Goal: Information Seeking & Learning: Compare options

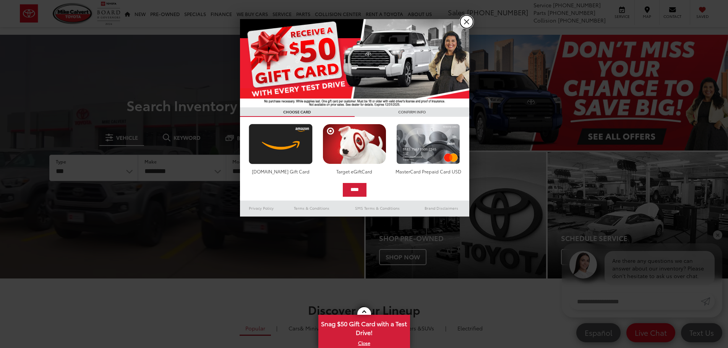
click at [468, 20] on link "X" at bounding box center [466, 21] width 13 height 13
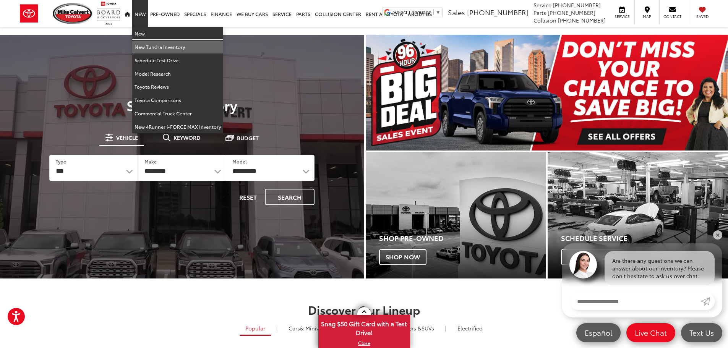
click at [163, 50] on link "New Tundra Inventory" at bounding box center [177, 46] width 91 height 13
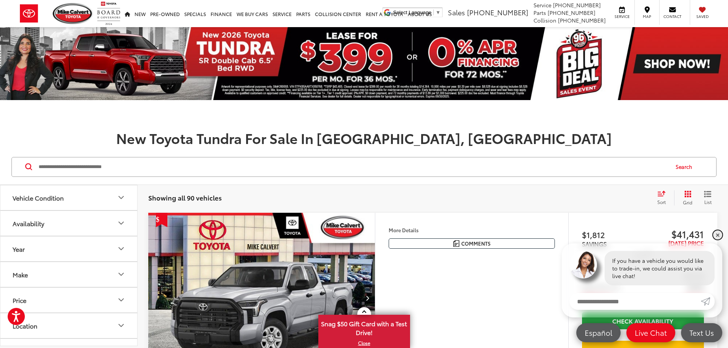
click at [719, 236] on link "✕" at bounding box center [717, 234] width 9 height 9
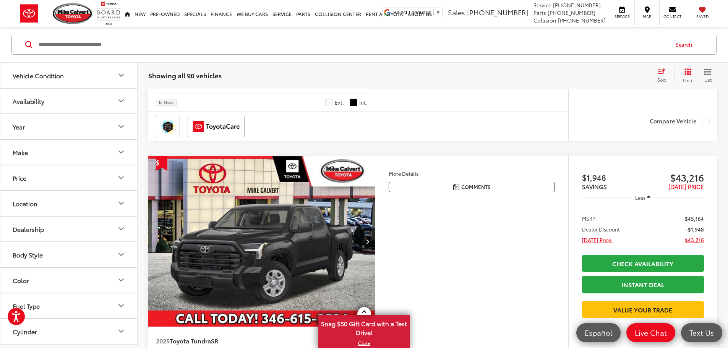
scroll to position [820, 0]
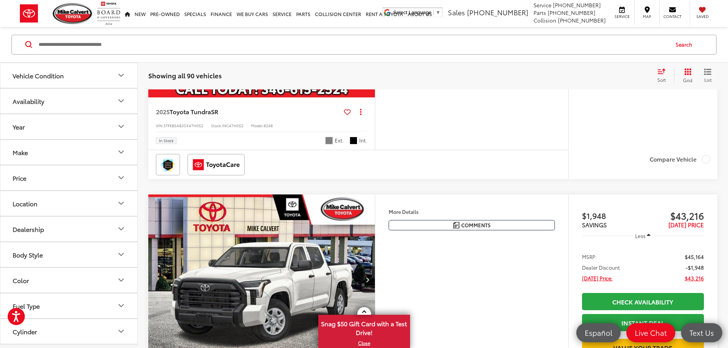
click at [326, 98] on img "2025 Toyota Tundra SR 0" at bounding box center [262, 12] width 228 height 171
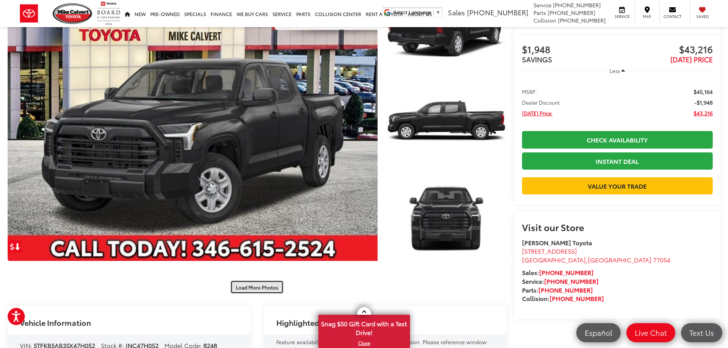
click at [269, 286] on button "Load More Photos" at bounding box center [256, 286] width 53 height 13
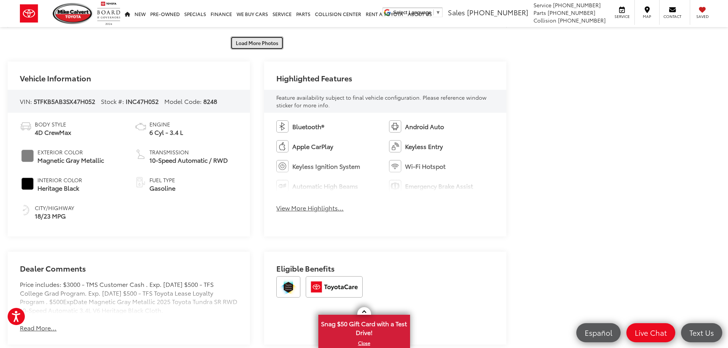
scroll to position [802, 0]
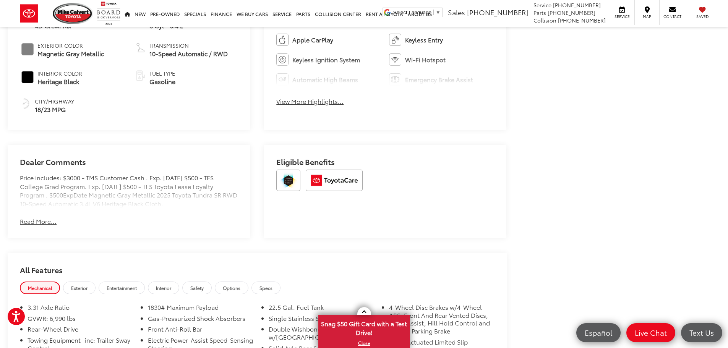
click at [42, 220] on button "Read More..." at bounding box center [38, 221] width 37 height 9
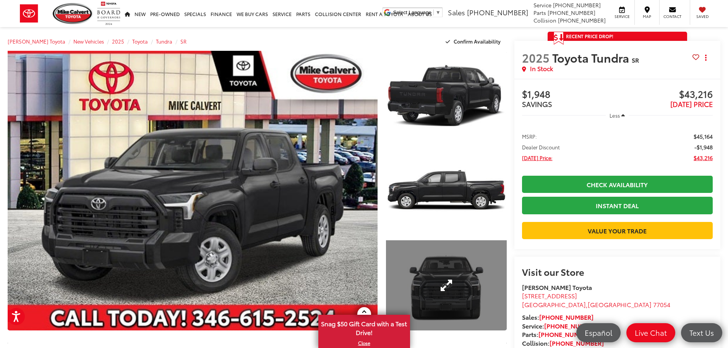
scroll to position [0, 0]
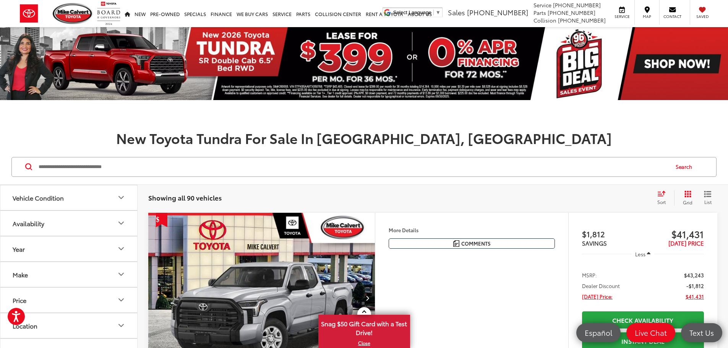
scroll to position [191, 0]
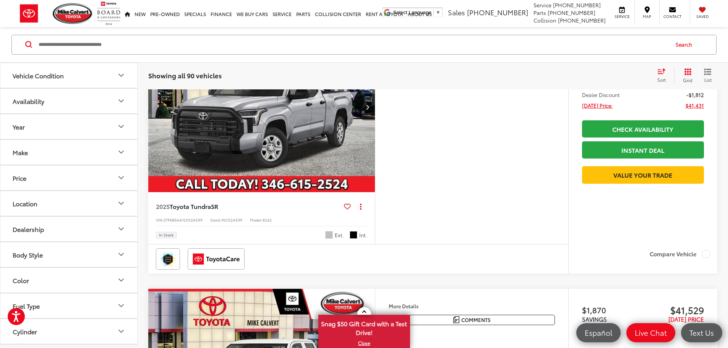
click at [83, 148] on button "Make" at bounding box center [69, 152] width 138 height 25
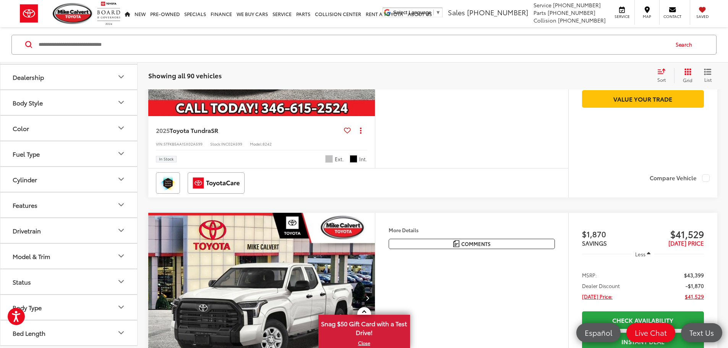
scroll to position [267, 0]
drag, startPoint x: 72, startPoint y: 266, endPoint x: 71, endPoint y: 261, distance: 5.0
click at [71, 263] on button "Model & Trim" at bounding box center [69, 256] width 138 height 25
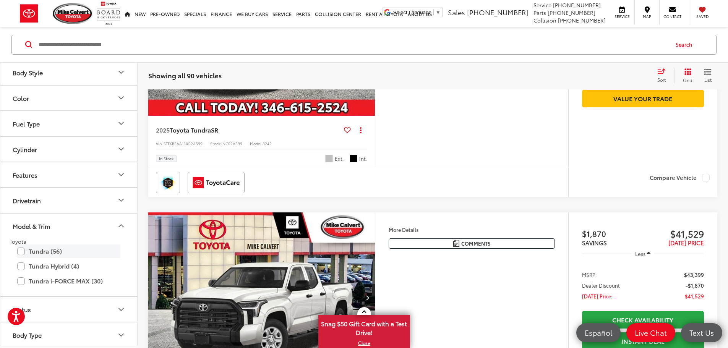
scroll to position [210, 0]
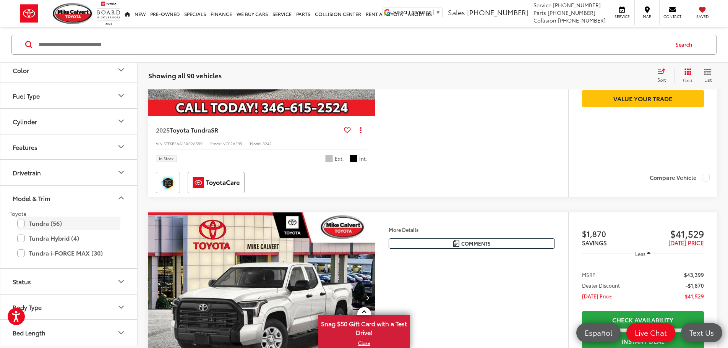
click at [52, 223] on label "Tundra (56)" at bounding box center [68, 223] width 103 height 13
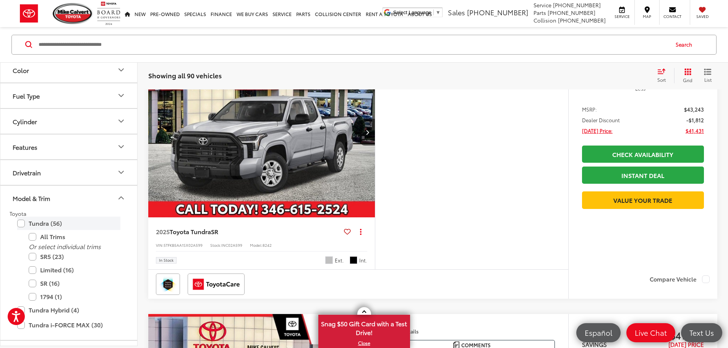
scroll to position [122, 0]
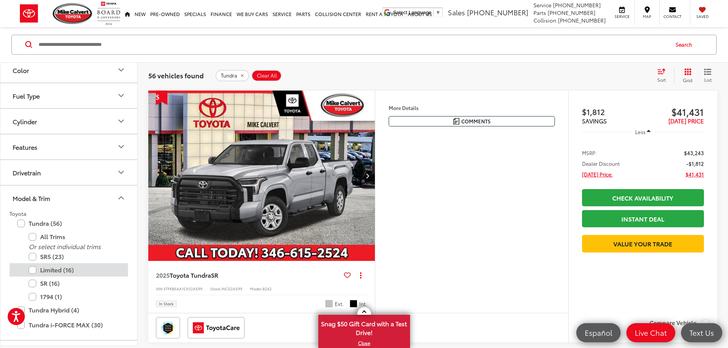
click at [53, 272] on label "Limited (16)" at bounding box center [75, 270] width 92 height 13
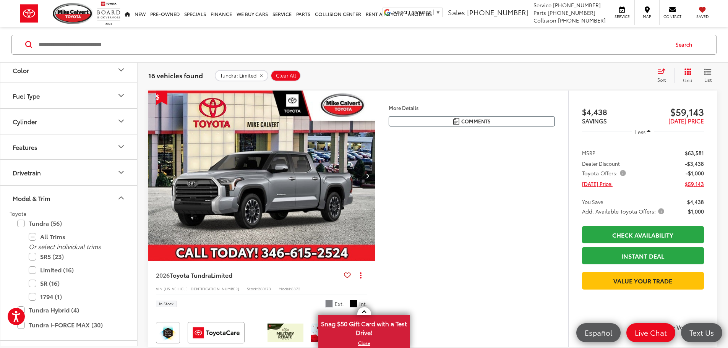
click at [91, 201] on button "Model & Trim" at bounding box center [69, 198] width 138 height 25
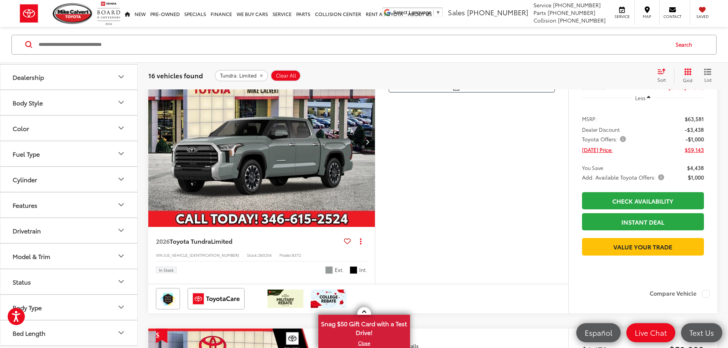
scroll to position [458, 0]
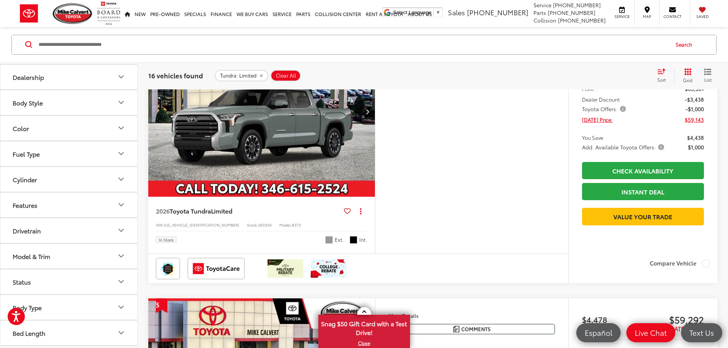
click at [325, 187] on img "2026 Toyota Tundra Limited 0" at bounding box center [262, 111] width 228 height 171
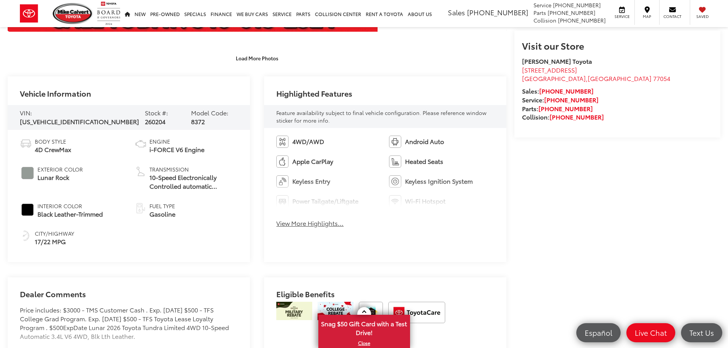
scroll to position [129, 0]
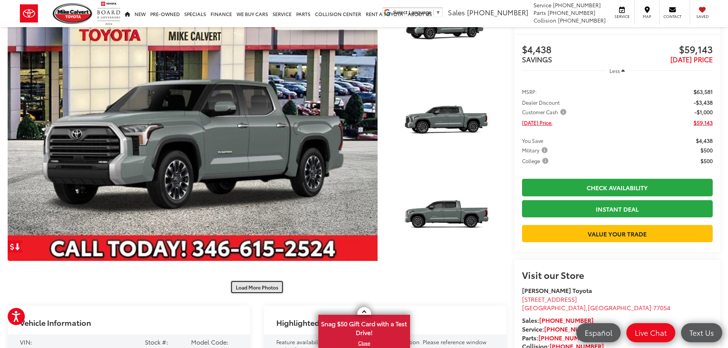
click at [263, 285] on button "Load More Photos" at bounding box center [256, 286] width 53 height 13
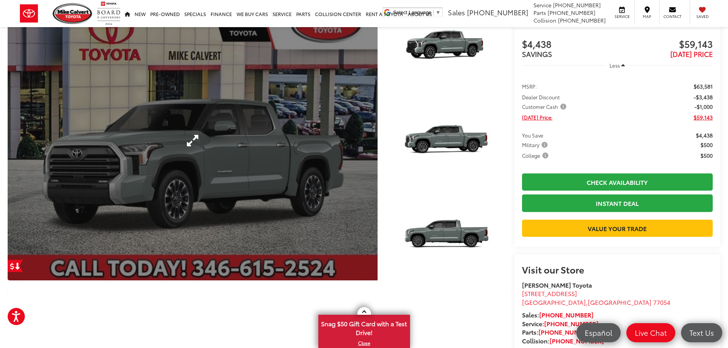
scroll to position [0, 0]
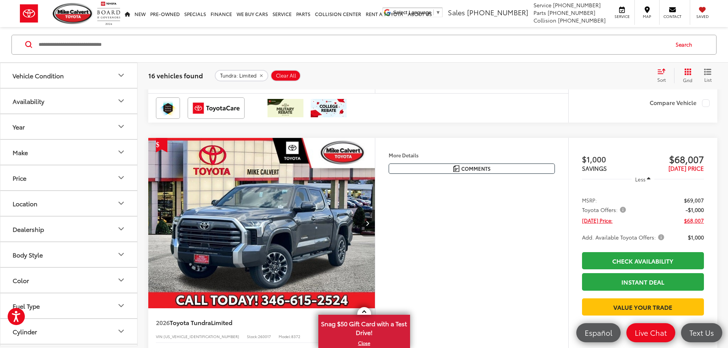
scroll to position [1688, 0]
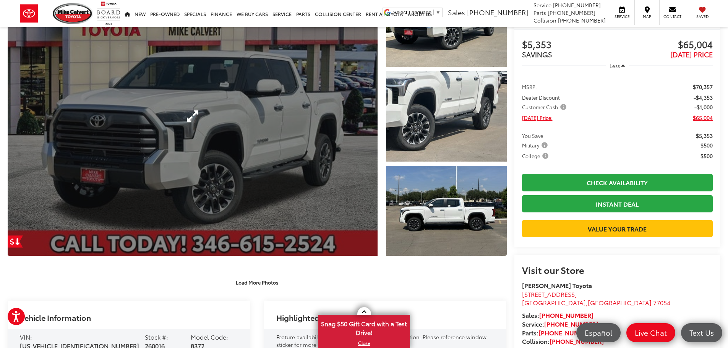
scroll to position [153, 0]
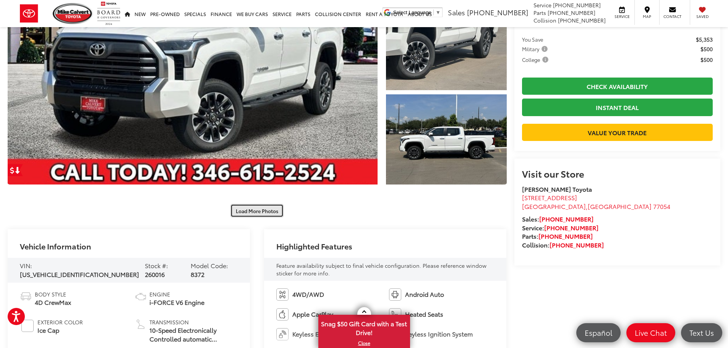
click at [269, 212] on button "Load More Photos" at bounding box center [256, 210] width 53 height 13
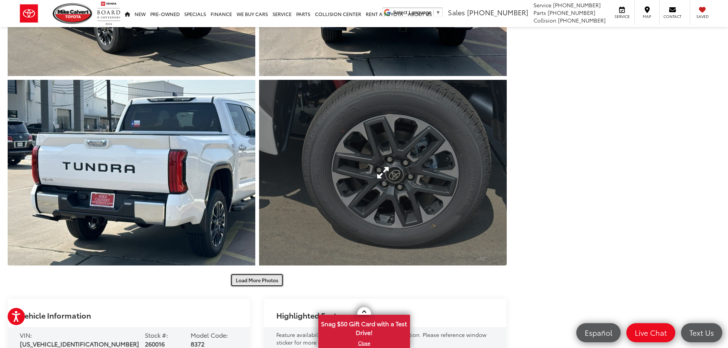
scroll to position [573, 0]
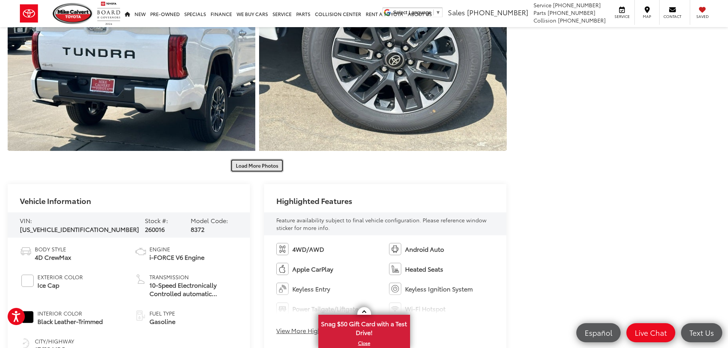
click at [267, 165] on button "Load More Photos" at bounding box center [256, 165] width 53 height 13
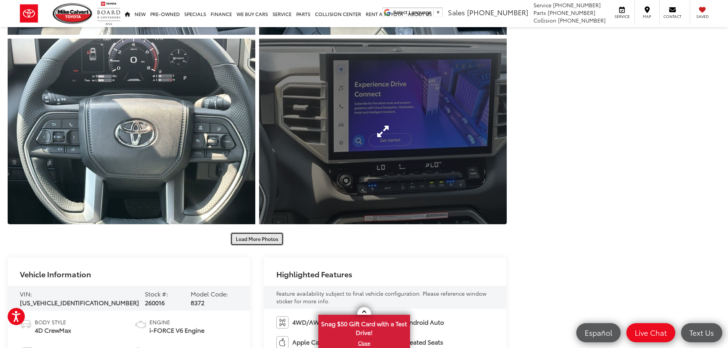
scroll to position [955, 0]
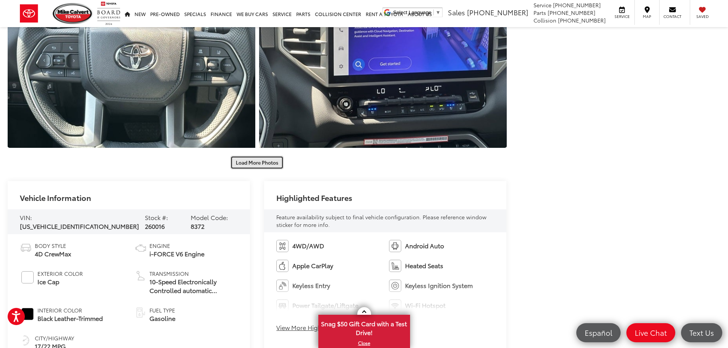
click at [265, 163] on button "Load More Photos" at bounding box center [256, 162] width 53 height 13
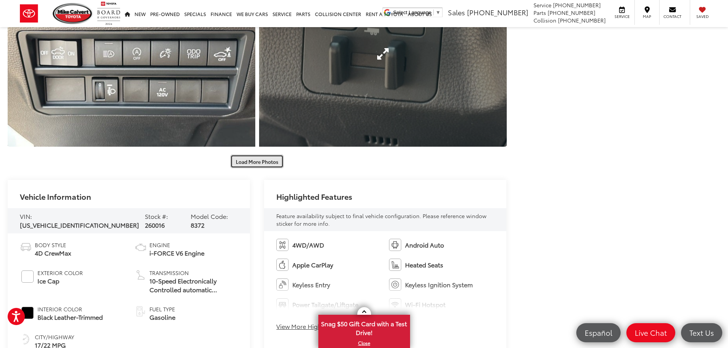
scroll to position [1337, 0]
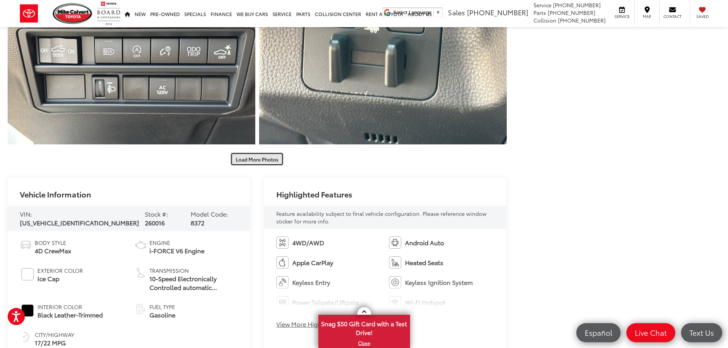
click at [264, 158] on button "Load More Photos" at bounding box center [256, 158] width 53 height 13
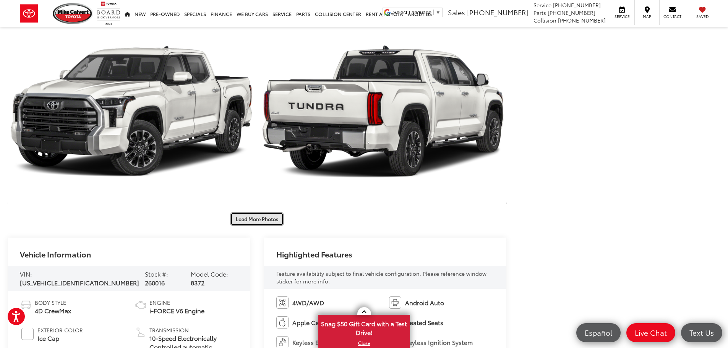
scroll to position [1757, 0]
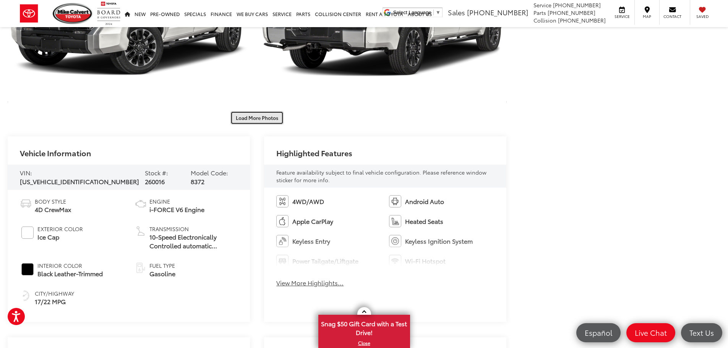
click at [256, 122] on button "Load More Photos" at bounding box center [256, 117] width 53 height 13
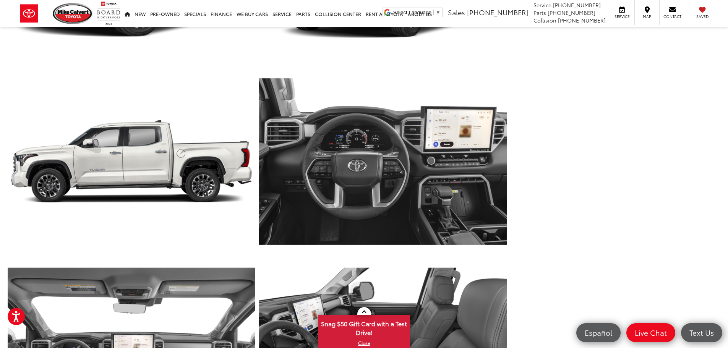
scroll to position [1986, 0]
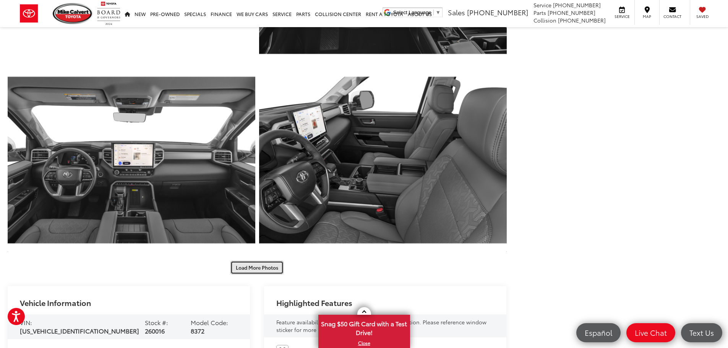
click at [261, 267] on button "Load More Photos" at bounding box center [256, 267] width 53 height 13
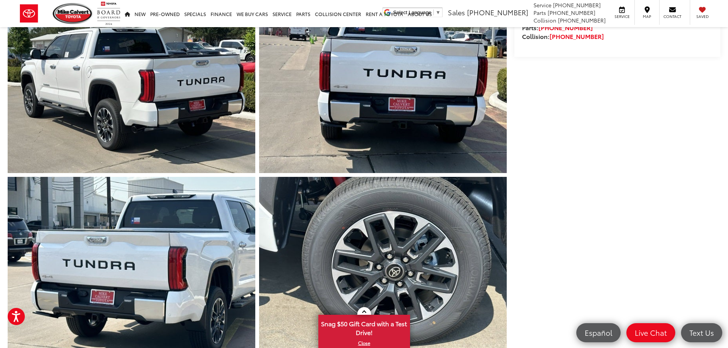
scroll to position [0, 0]
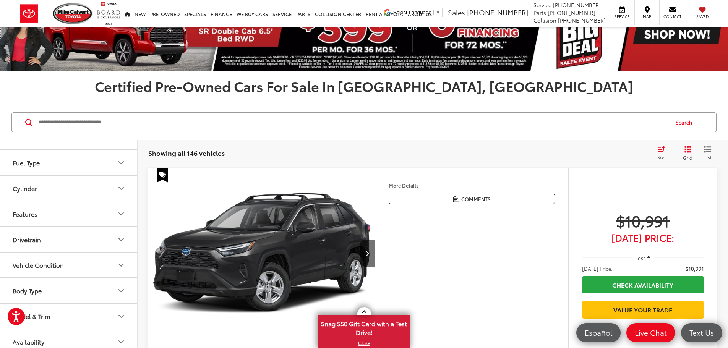
scroll to position [38, 0]
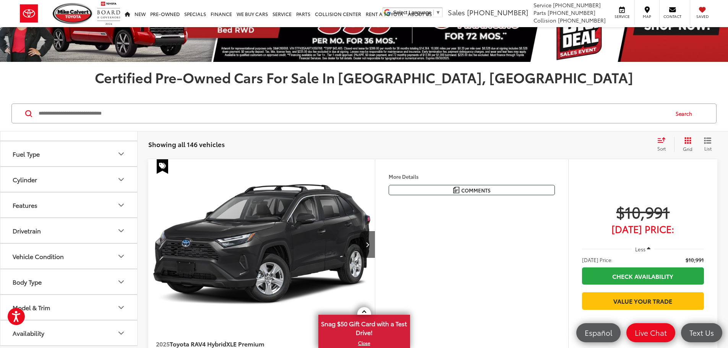
click at [55, 301] on button "Model & Trim" at bounding box center [69, 307] width 138 height 25
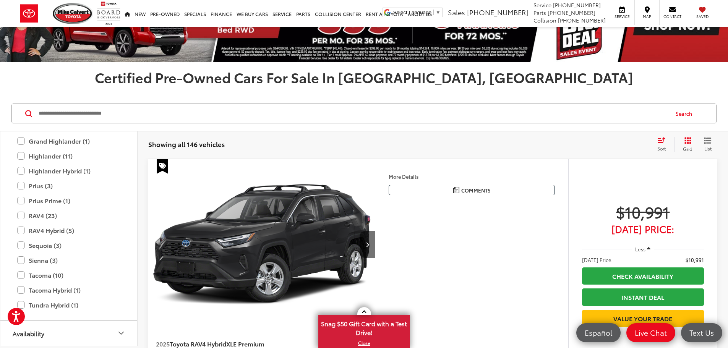
scroll to position [451, 0]
click at [21, 303] on label "Tundra Hybrid (1)" at bounding box center [68, 304] width 103 height 13
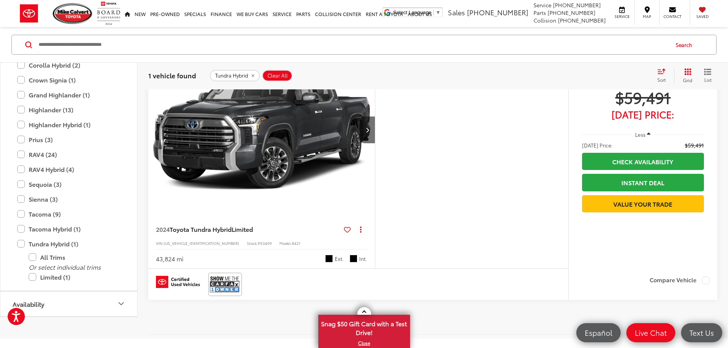
scroll to position [115, 0]
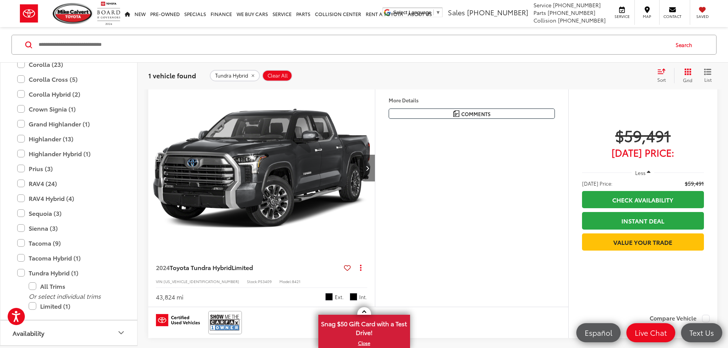
click at [369, 171] on icon "Next image" at bounding box center [367, 167] width 3 height 5
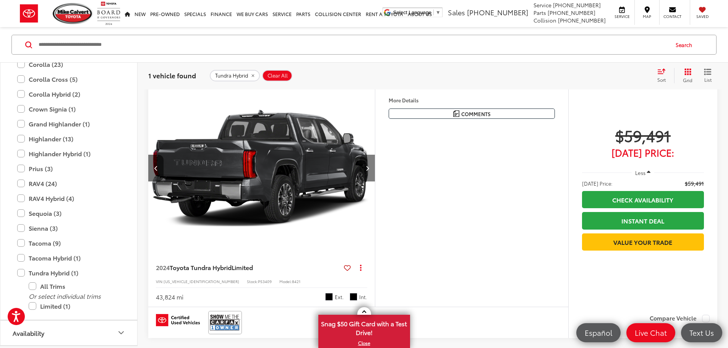
click at [369, 171] on icon "Next image" at bounding box center [367, 167] width 3 height 5
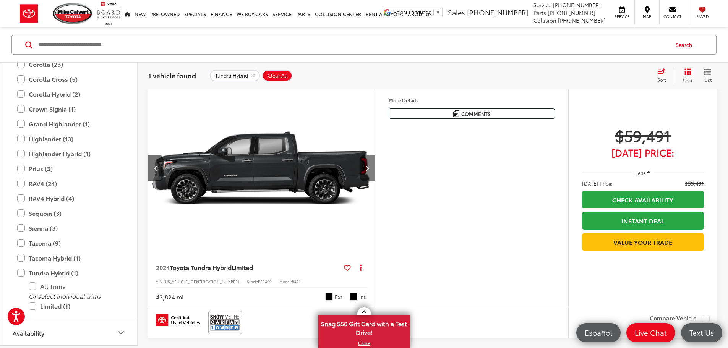
click at [369, 171] on icon "Next image" at bounding box center [367, 167] width 3 height 5
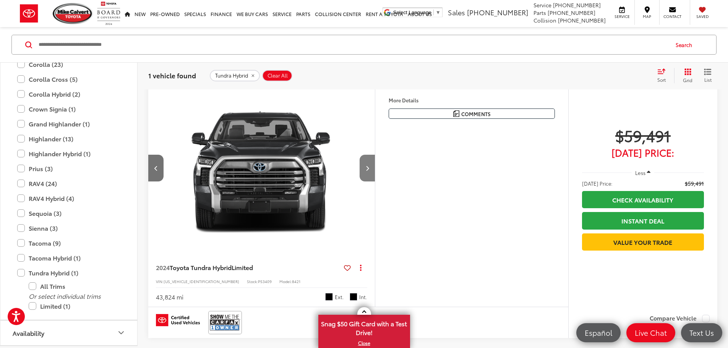
click at [369, 171] on icon "Next image" at bounding box center [367, 167] width 3 height 5
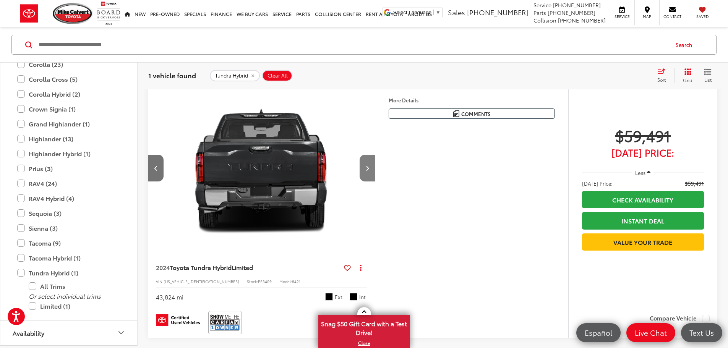
click at [369, 171] on icon "Next image" at bounding box center [367, 167] width 3 height 5
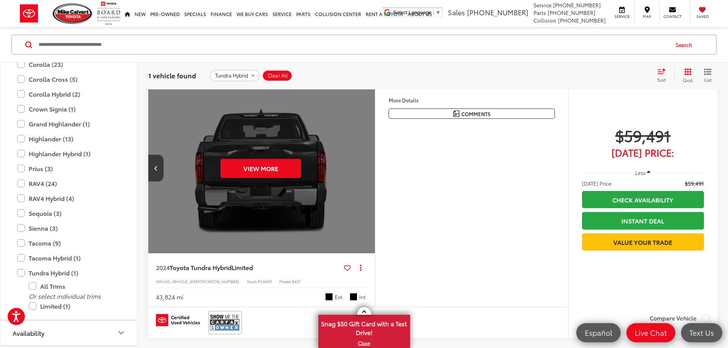
scroll to position [0, 1448]
click at [0, 0] on button "More..." at bounding box center [0, 0] width 0 height 0
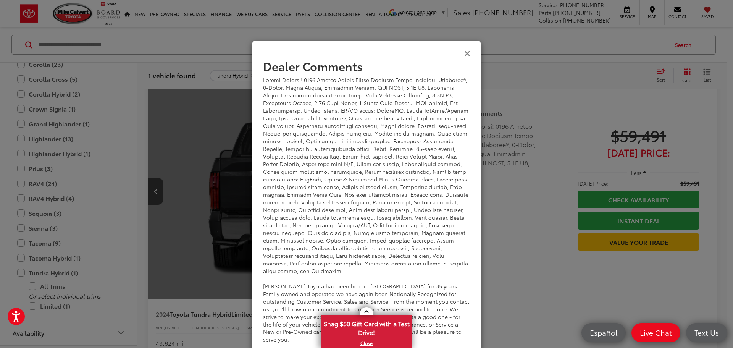
click at [466, 54] on icon "Close" at bounding box center [467, 53] width 6 height 8
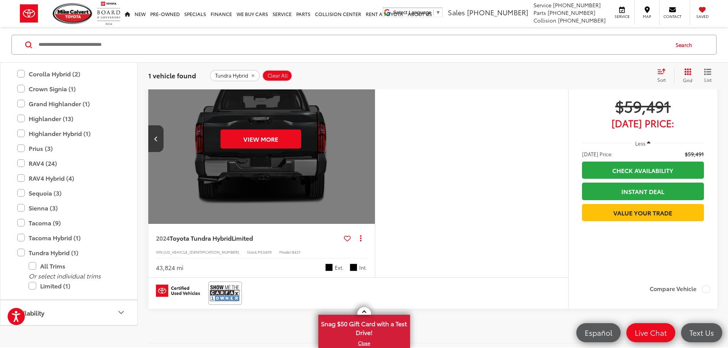
scroll to position [115, 0]
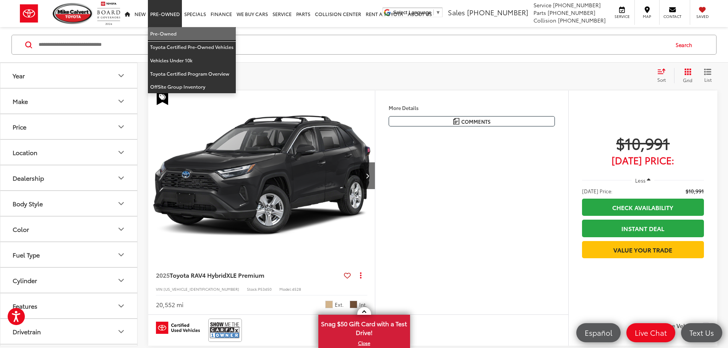
click at [176, 35] on link "Pre-Owned" at bounding box center [192, 33] width 88 height 13
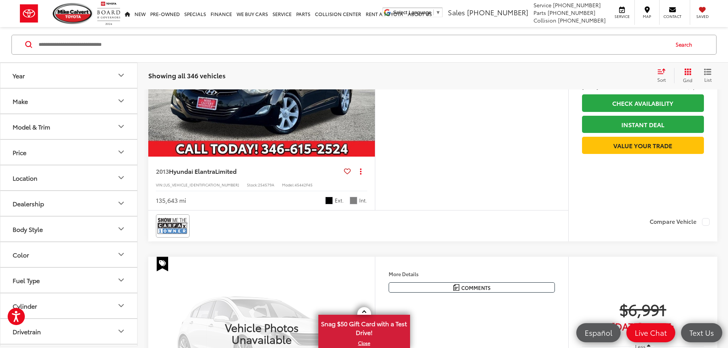
click at [86, 128] on button "Model & Trim" at bounding box center [69, 126] width 138 height 25
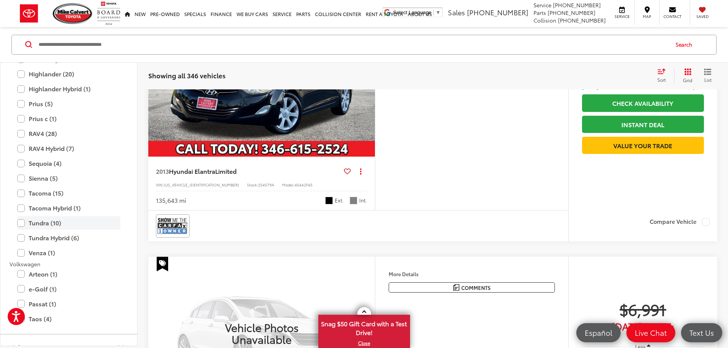
scroll to position [1566, 0]
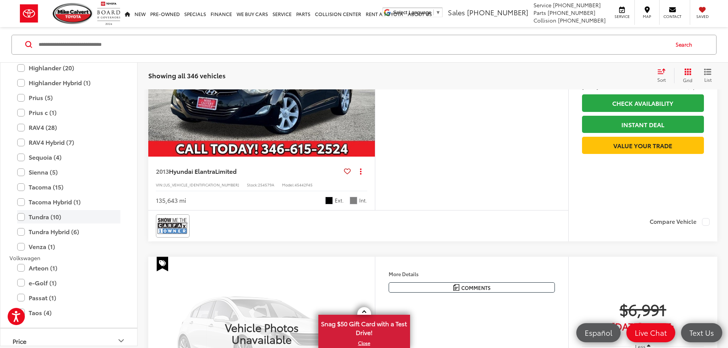
click at [22, 216] on label "Tundra (10)" at bounding box center [68, 216] width 103 height 13
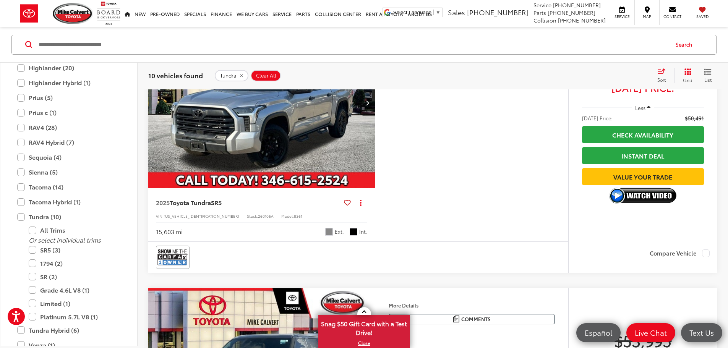
scroll to position [2376, 0]
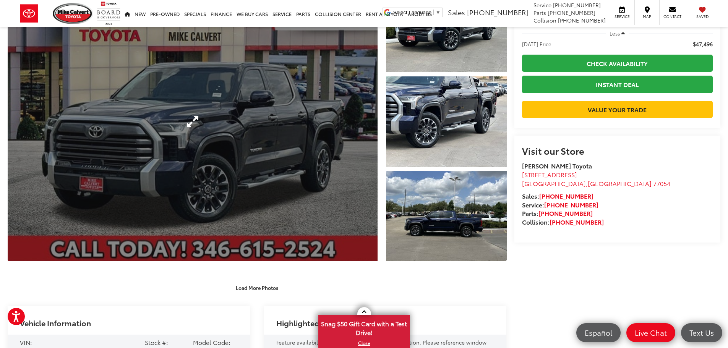
scroll to position [76, 0]
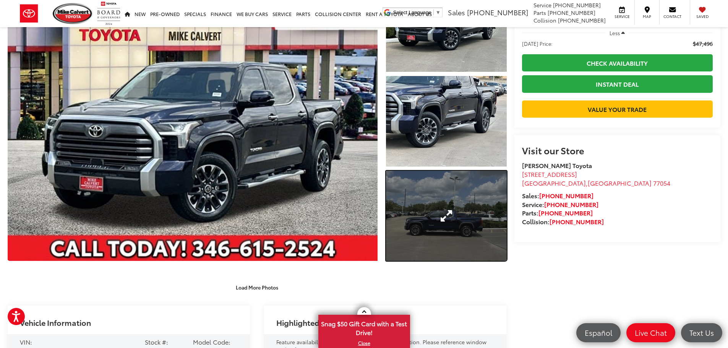
click at [452, 206] on link "Expand Photo 3" at bounding box center [446, 216] width 121 height 91
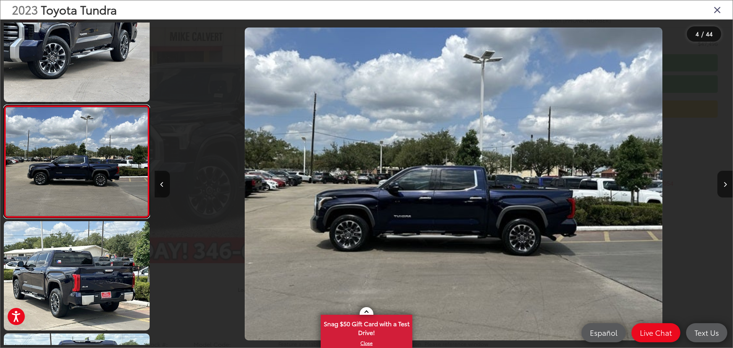
scroll to position [0, 1735]
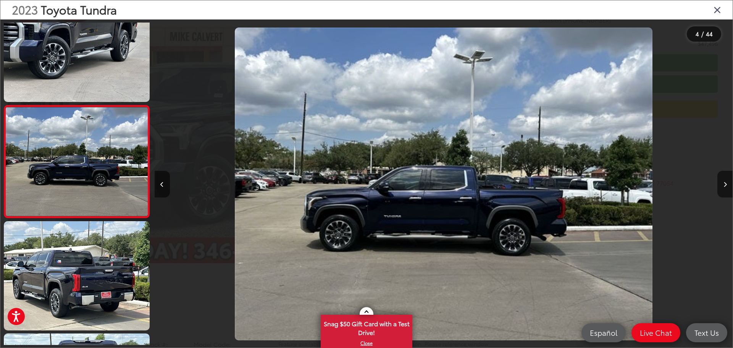
click at [727, 180] on div "2023 Toyota Tundra 4 / 44" at bounding box center [366, 174] width 733 height 348
click at [727, 184] on div "2023 Toyota Tundra 4 / 44" at bounding box center [366, 174] width 733 height 348
click at [721, 180] on button "Next image" at bounding box center [725, 184] width 15 height 27
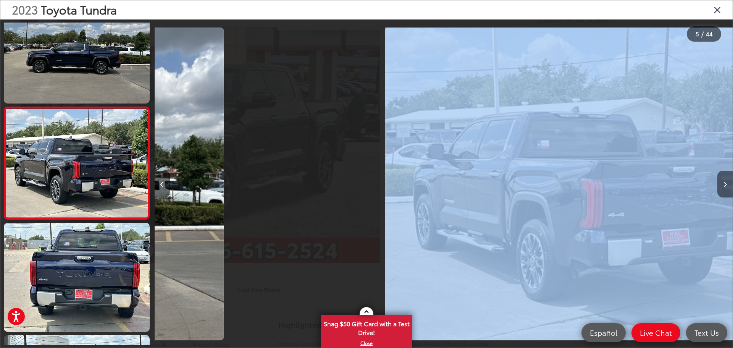
scroll to position [367, 0]
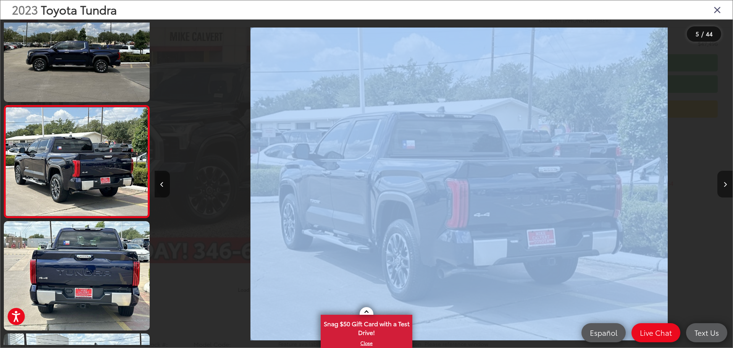
click at [724, 181] on button "Next image" at bounding box center [725, 184] width 15 height 27
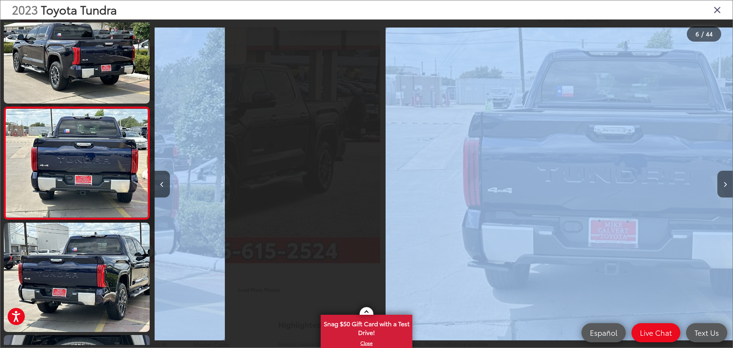
scroll to position [480, 0]
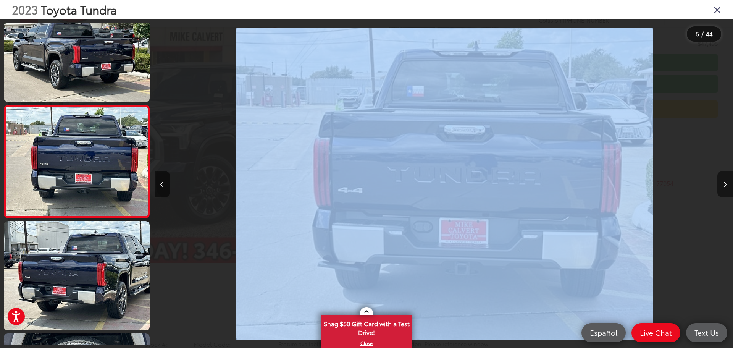
click at [724, 181] on button "Next image" at bounding box center [725, 184] width 15 height 27
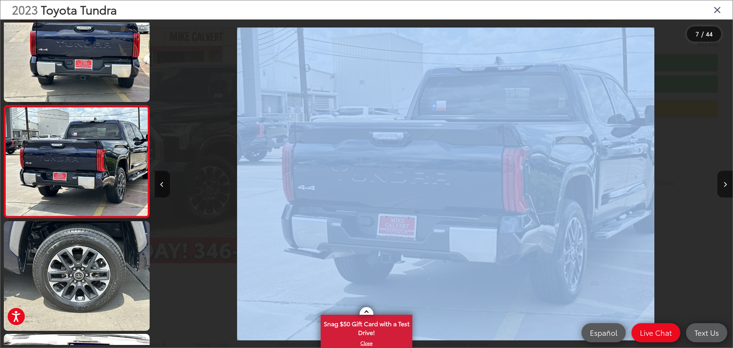
scroll to position [0, 3471]
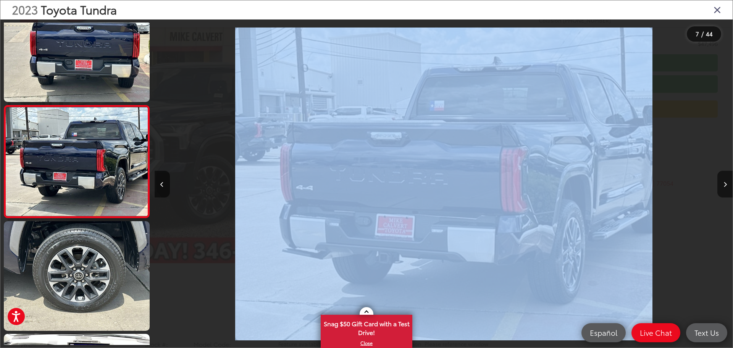
click at [498, 199] on img "2023 Toyota Tundra Limited 6" at bounding box center [444, 184] width 418 height 313
click at [194, 238] on div at bounding box center [227, 183] width 145 height 329
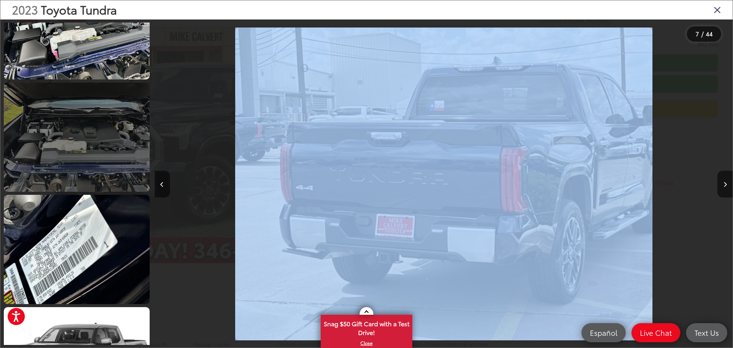
scroll to position [3037, 0]
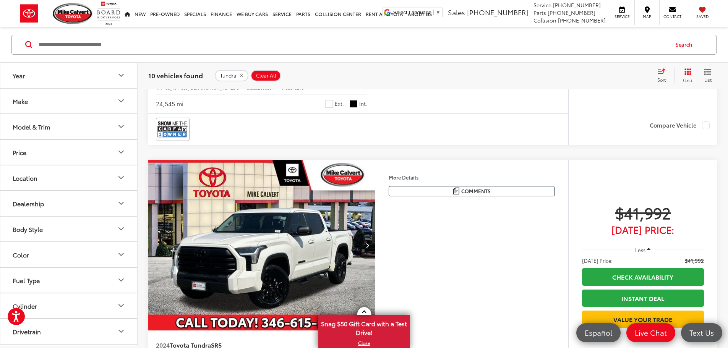
scroll to position [1402, 0]
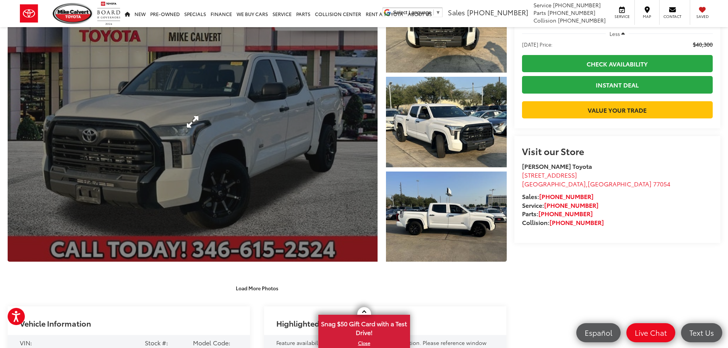
scroll to position [76, 0]
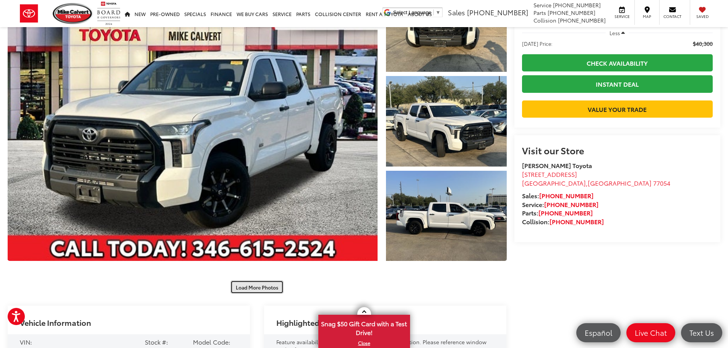
click at [242, 285] on button "Load More Photos" at bounding box center [256, 286] width 53 height 13
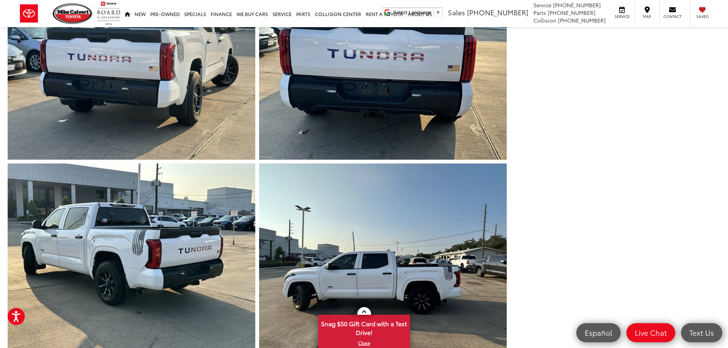
scroll to position [497, 0]
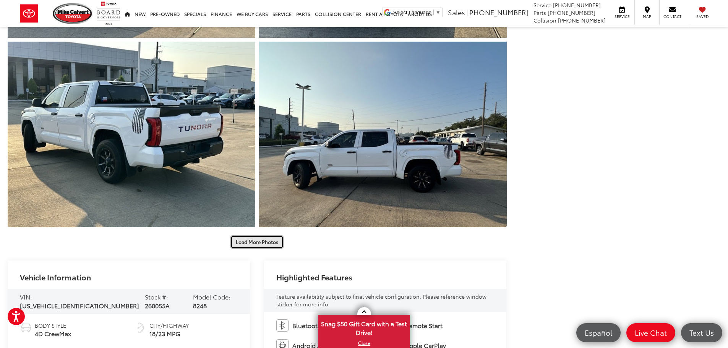
click at [255, 242] on button "Load More Photos" at bounding box center [256, 241] width 53 height 13
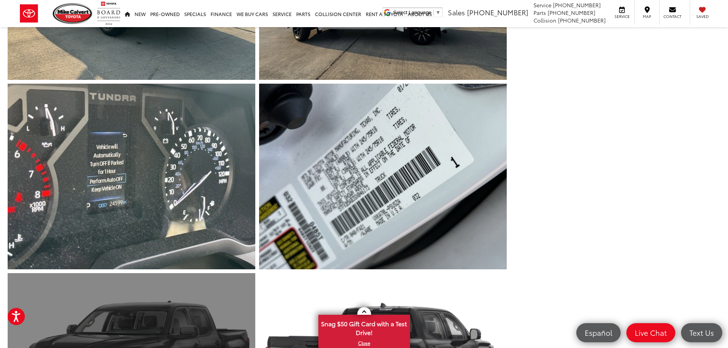
scroll to position [802, 0]
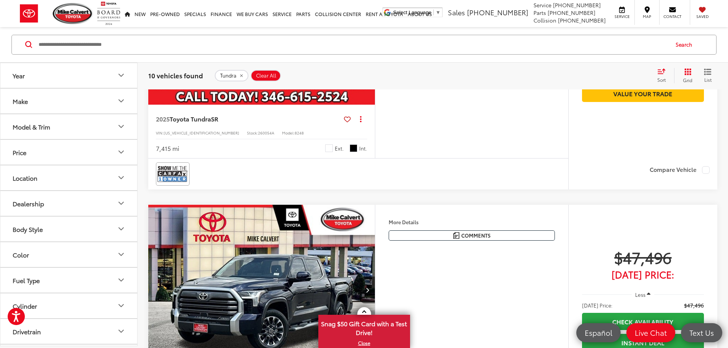
scroll to position [2032, 0]
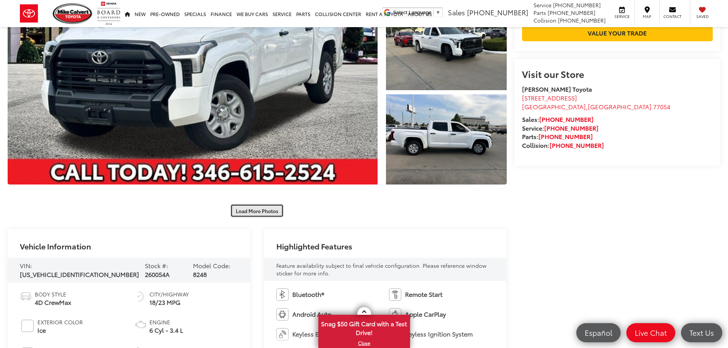
click at [265, 212] on button "Load More Photos" at bounding box center [256, 210] width 53 height 13
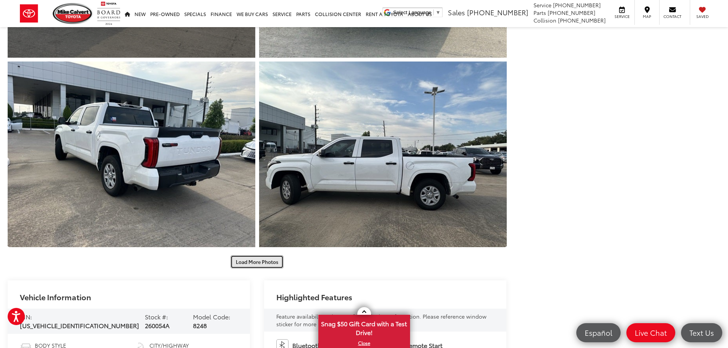
scroll to position [497, 0]
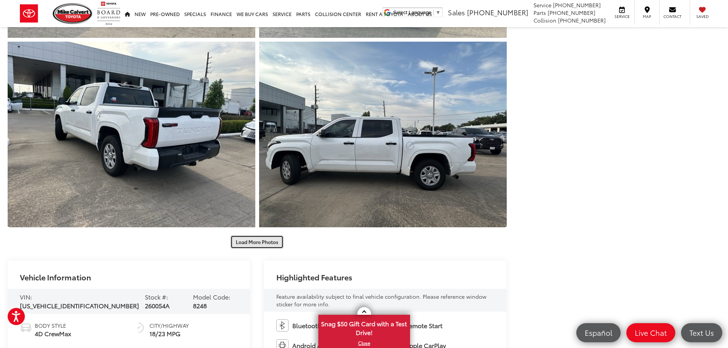
click at [257, 245] on button "Load More Photos" at bounding box center [256, 241] width 53 height 13
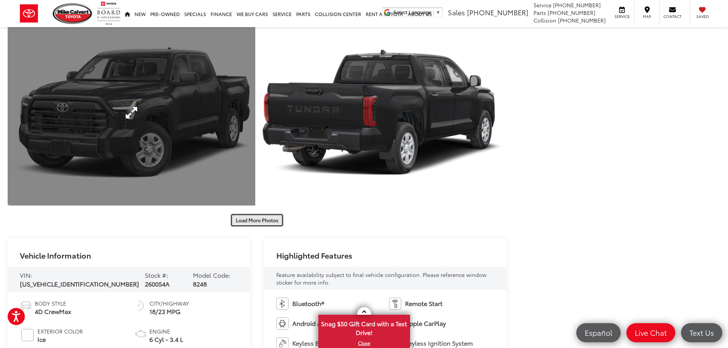
scroll to position [955, 0]
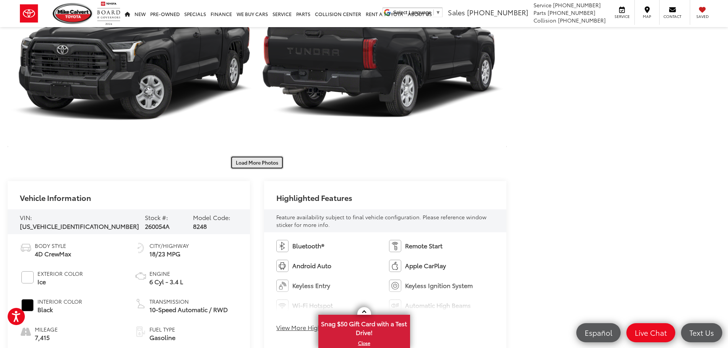
click at [265, 164] on button "Load More Photos" at bounding box center [256, 162] width 53 height 13
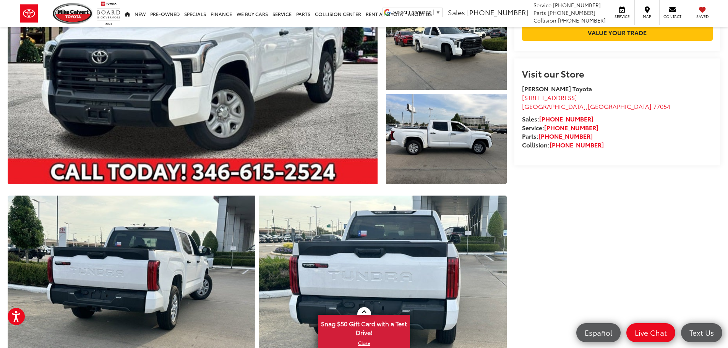
scroll to position [0, 0]
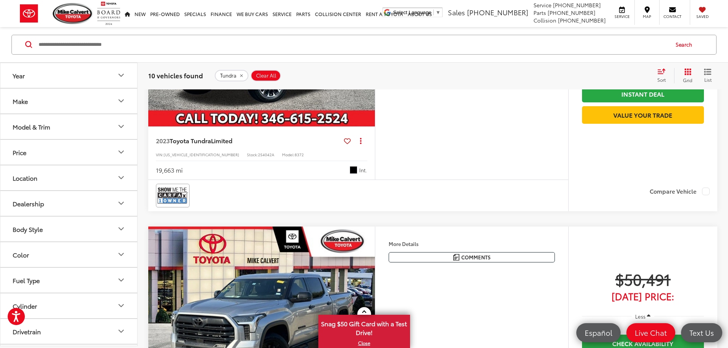
scroll to position [2338, 0]
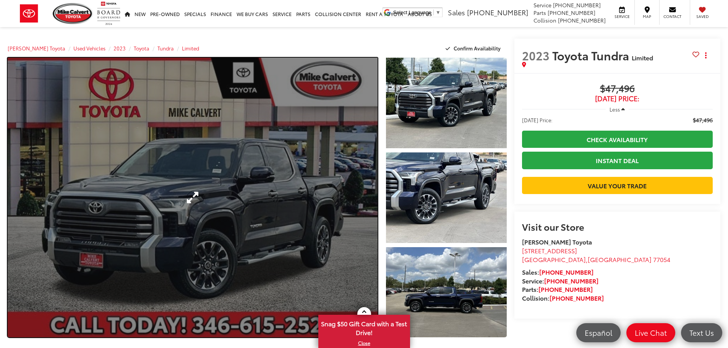
click at [177, 203] on link "Expand Photo 0" at bounding box center [193, 198] width 370 height 280
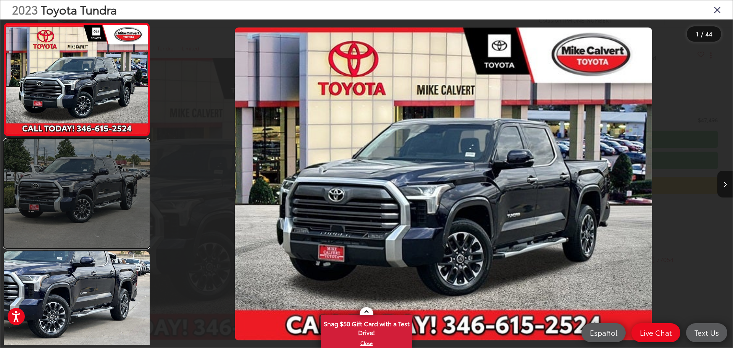
click at [87, 209] on link at bounding box center [77, 193] width 146 height 109
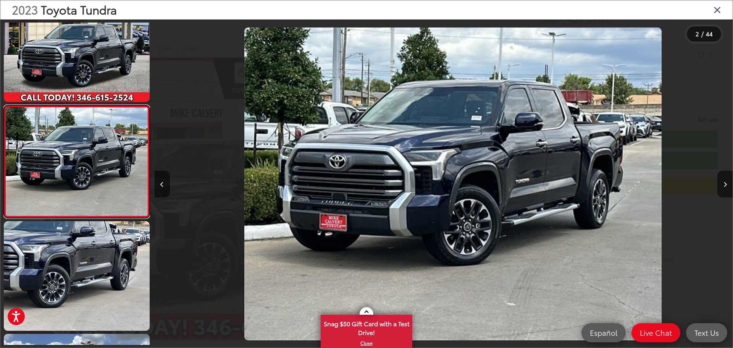
scroll to position [0, 578]
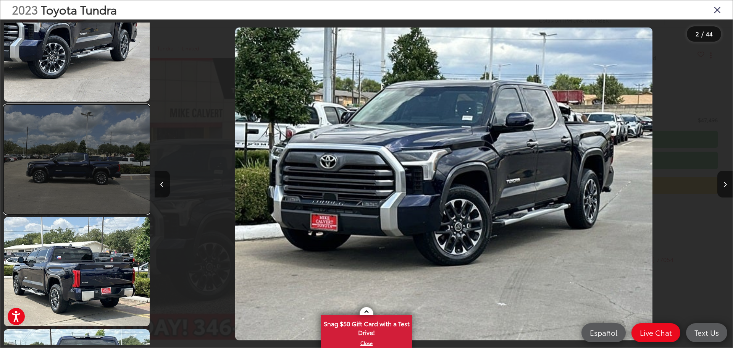
click at [88, 196] on link at bounding box center [77, 159] width 146 height 109
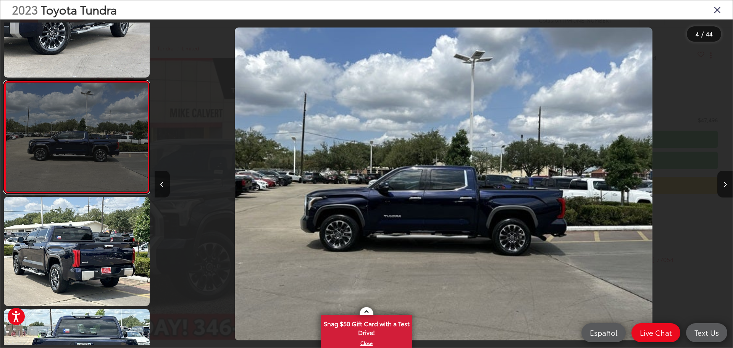
scroll to position [293, 0]
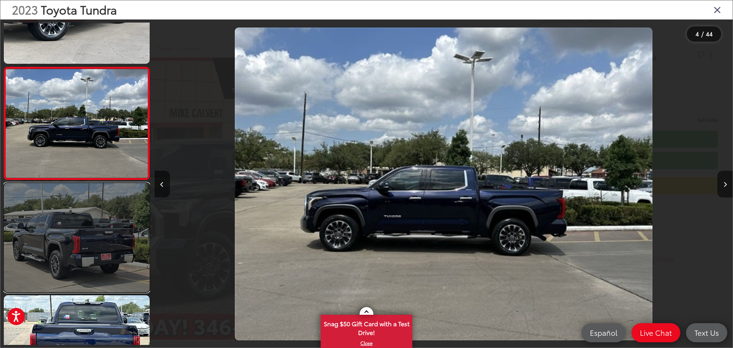
click at [86, 227] on link at bounding box center [77, 237] width 146 height 109
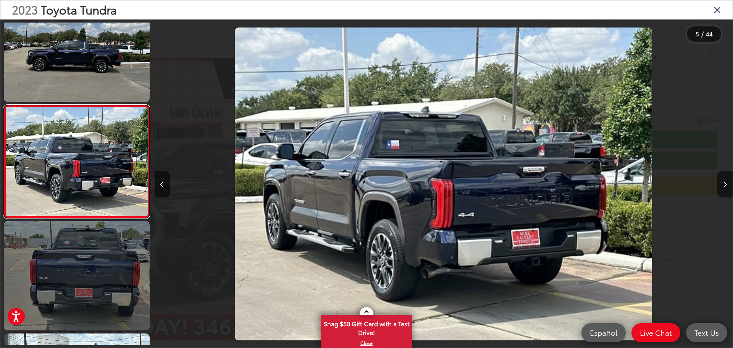
scroll to position [406, 0]
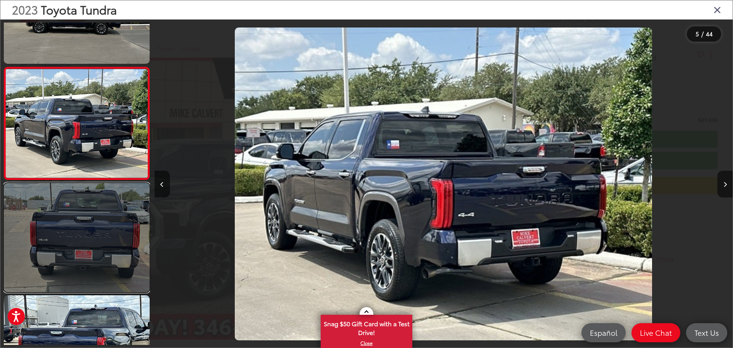
click at [84, 225] on link at bounding box center [77, 237] width 146 height 109
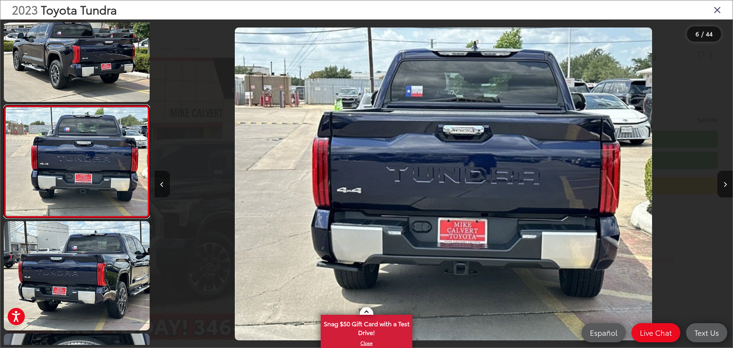
scroll to position [556, 0]
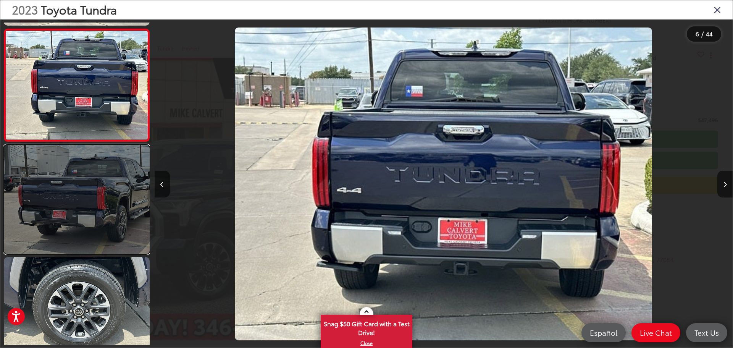
click at [78, 220] on link at bounding box center [77, 199] width 146 height 109
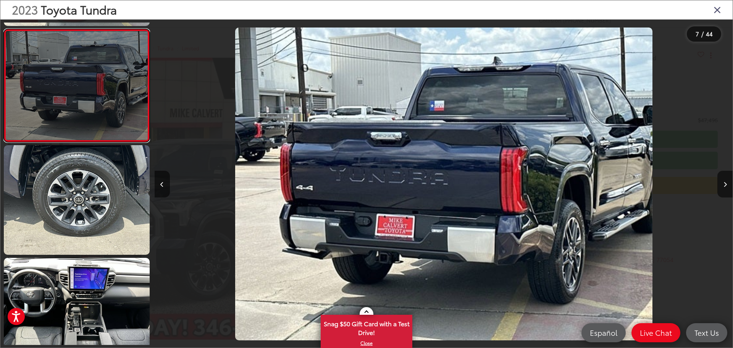
scroll to position [668, 0]
click at [78, 220] on link at bounding box center [77, 199] width 146 height 109
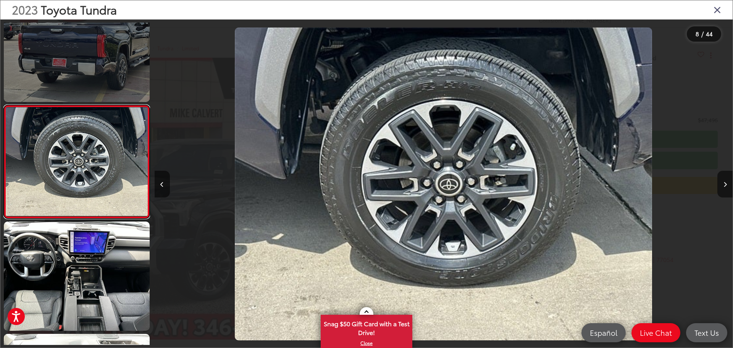
scroll to position [781, 0]
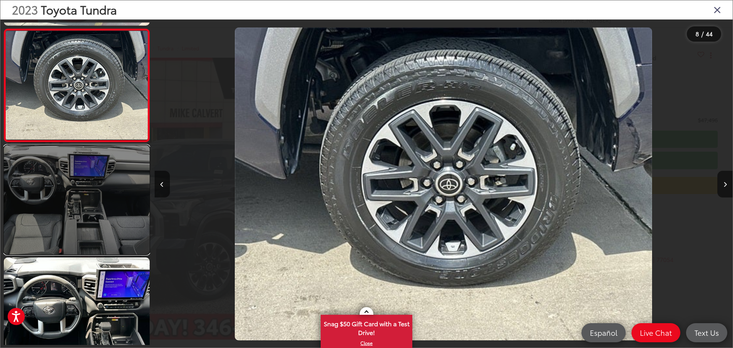
click at [78, 219] on link at bounding box center [77, 199] width 146 height 109
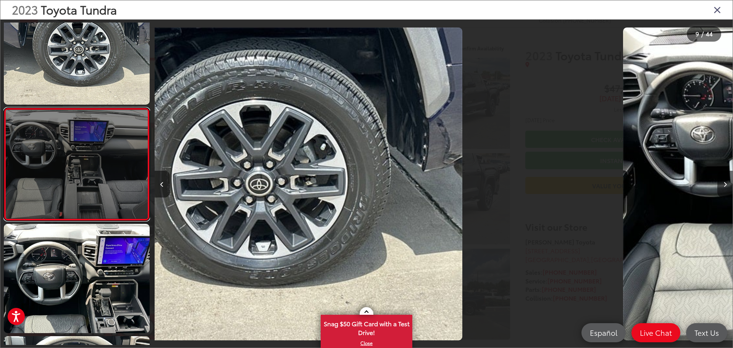
scroll to position [0, 0]
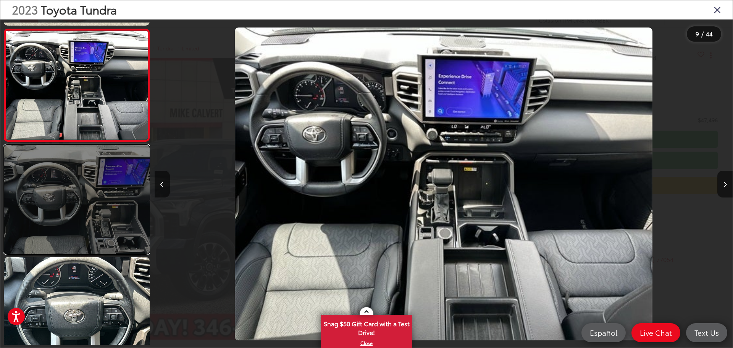
click at [76, 222] on link at bounding box center [77, 199] width 146 height 109
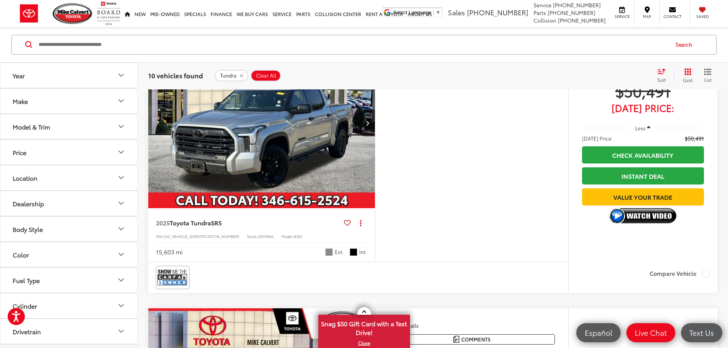
scroll to position [2338, 0]
